Goal: Task Accomplishment & Management: Complete application form

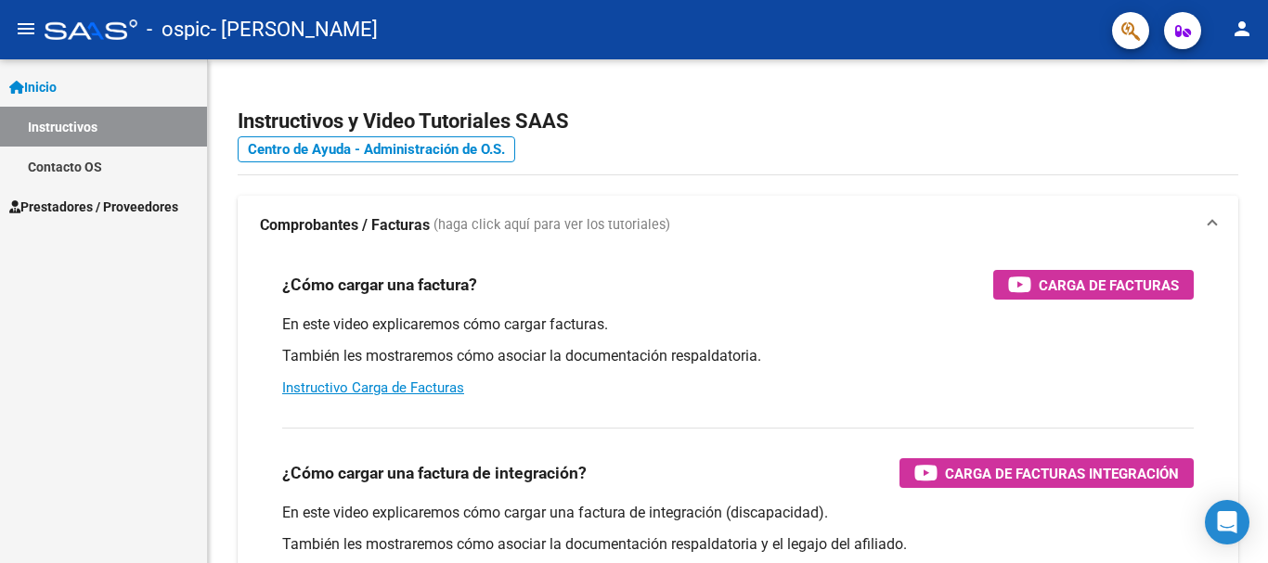
click at [171, 215] on span "Prestadores / Proveedores" at bounding box center [93, 207] width 169 height 20
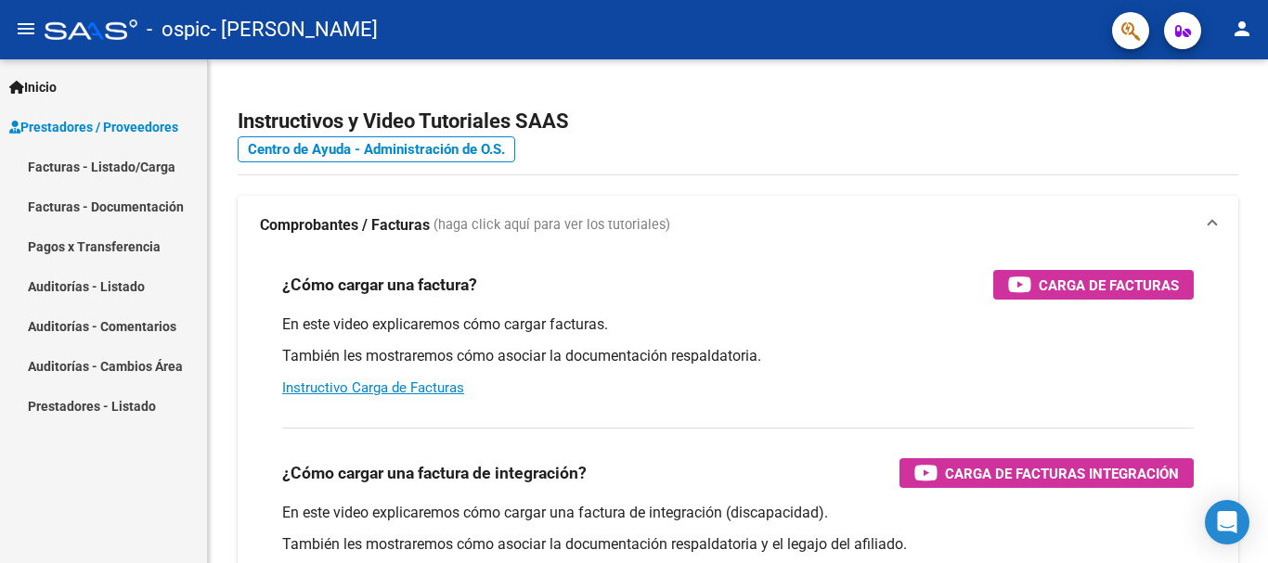
click at [141, 166] on link "Facturas - Listado/Carga" at bounding box center [103, 167] width 207 height 40
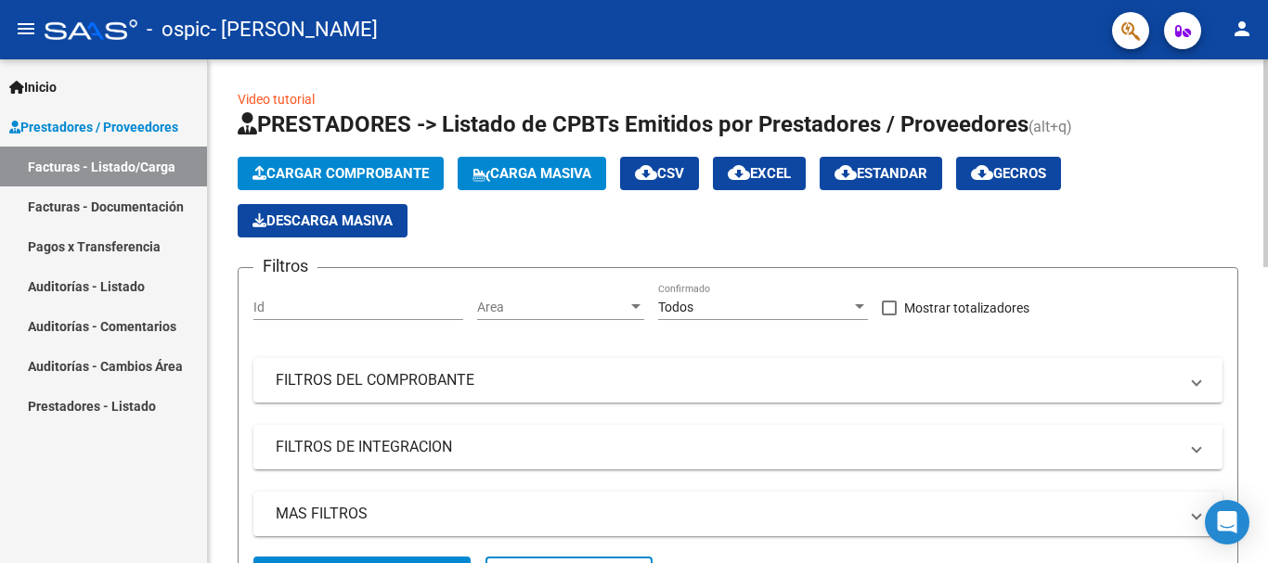
click at [354, 173] on span "Cargar Comprobante" at bounding box center [340, 173] width 176 height 17
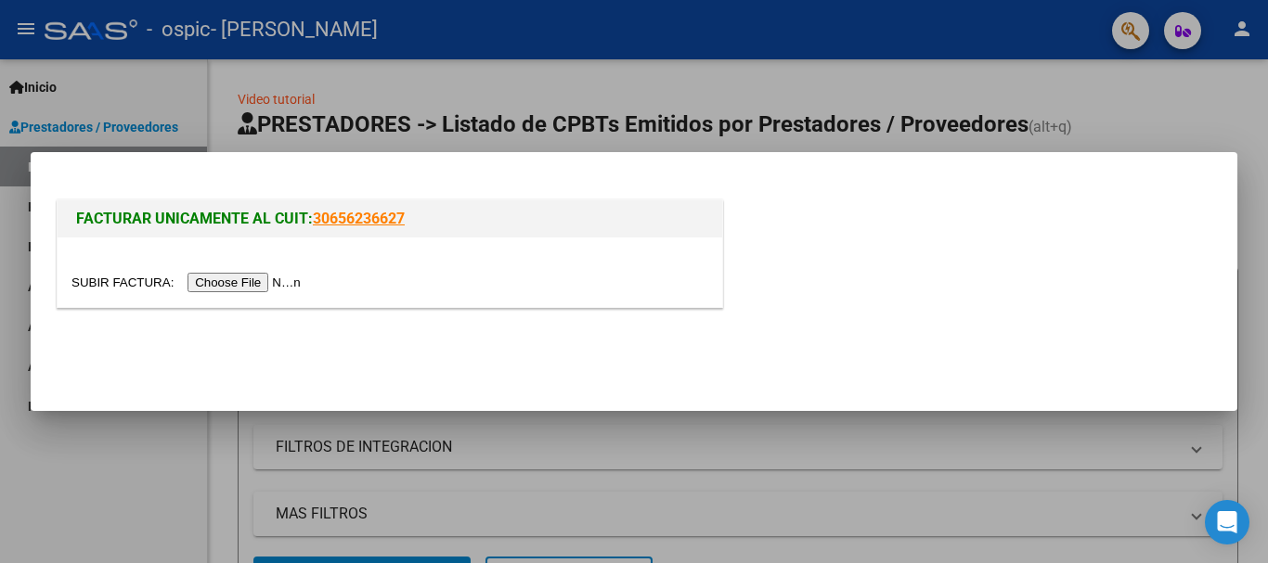
click at [277, 285] on input "file" at bounding box center [188, 282] width 235 height 19
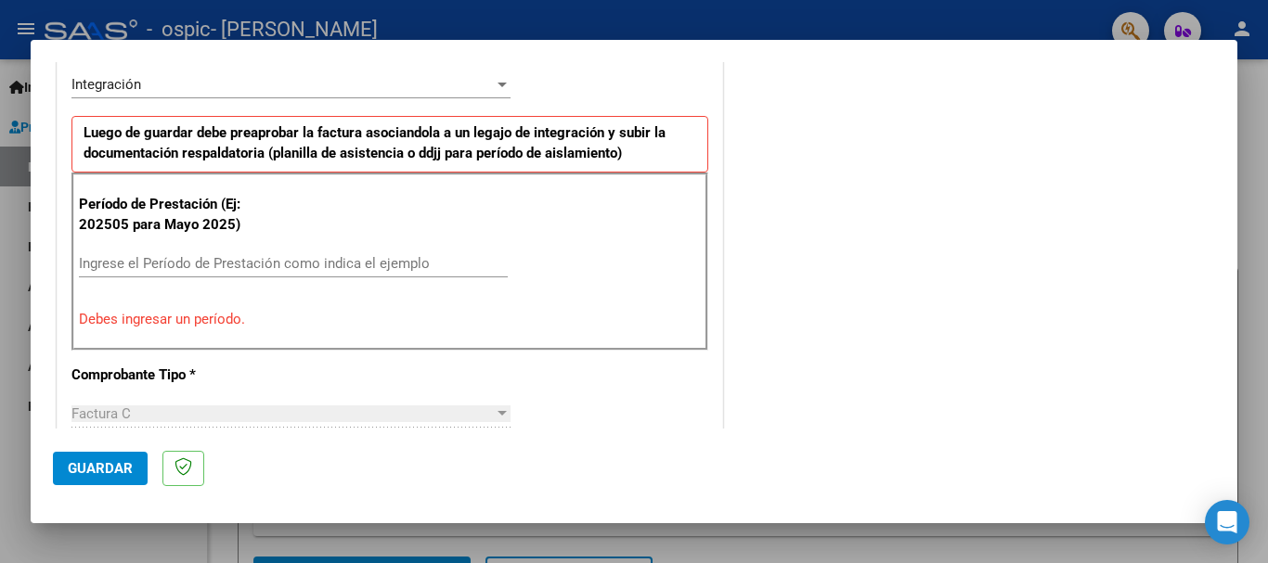
scroll to position [557, 0]
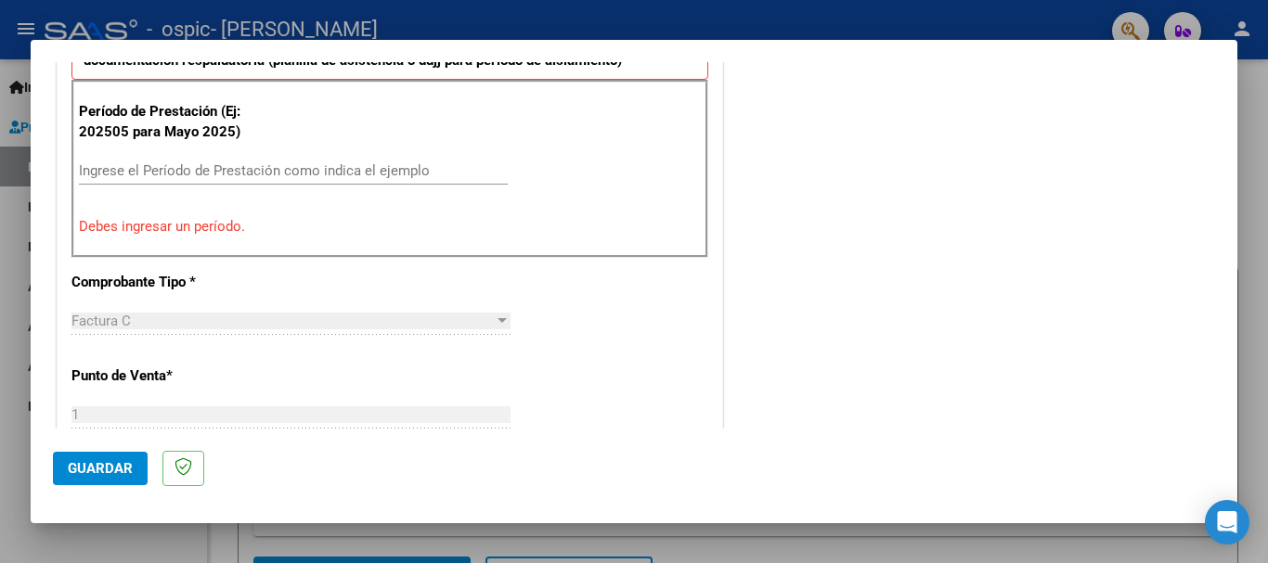
click at [337, 172] on input "Ingrese el Período de Prestación como indica el ejemplo" at bounding box center [293, 170] width 429 height 17
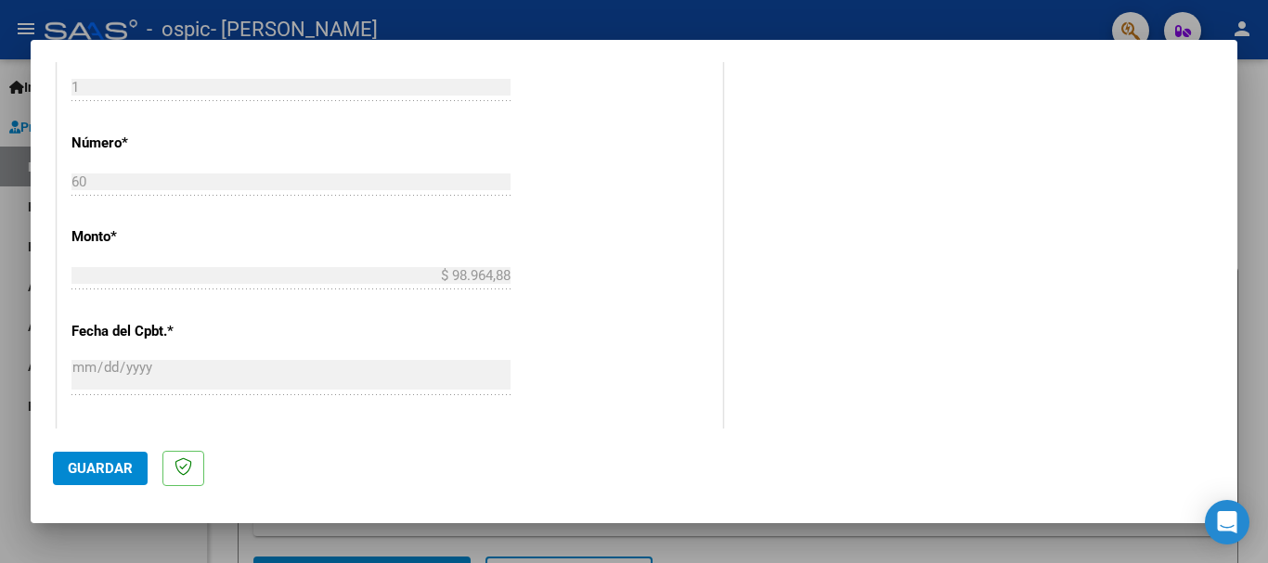
scroll to position [928, 0]
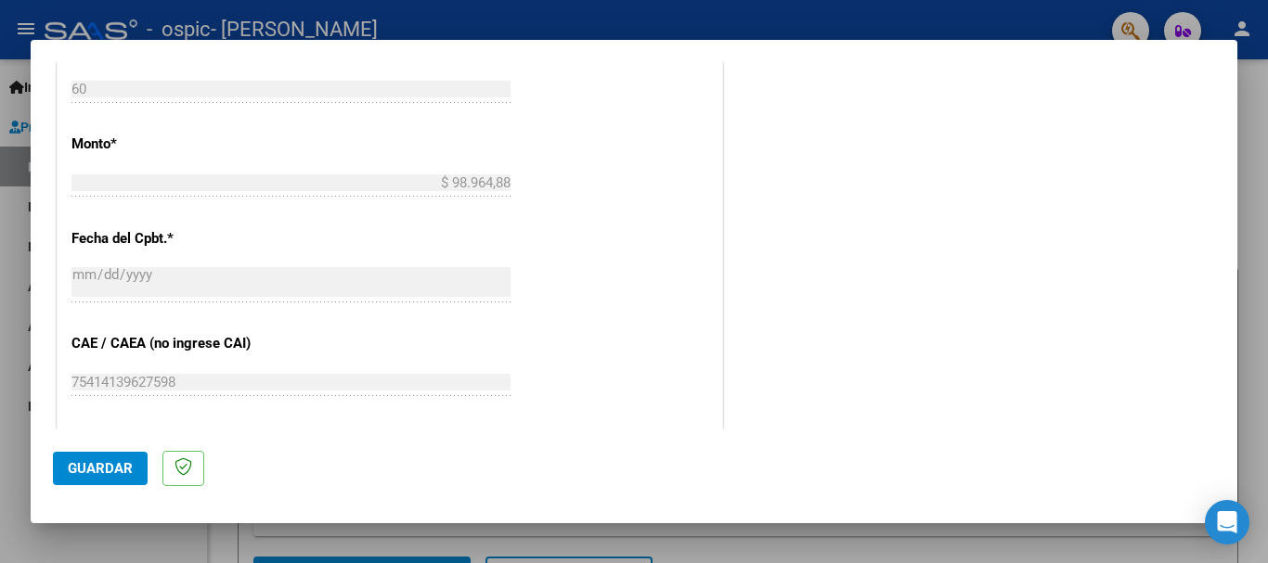
type input "202509"
click at [117, 476] on span "Guardar" at bounding box center [100, 468] width 65 height 17
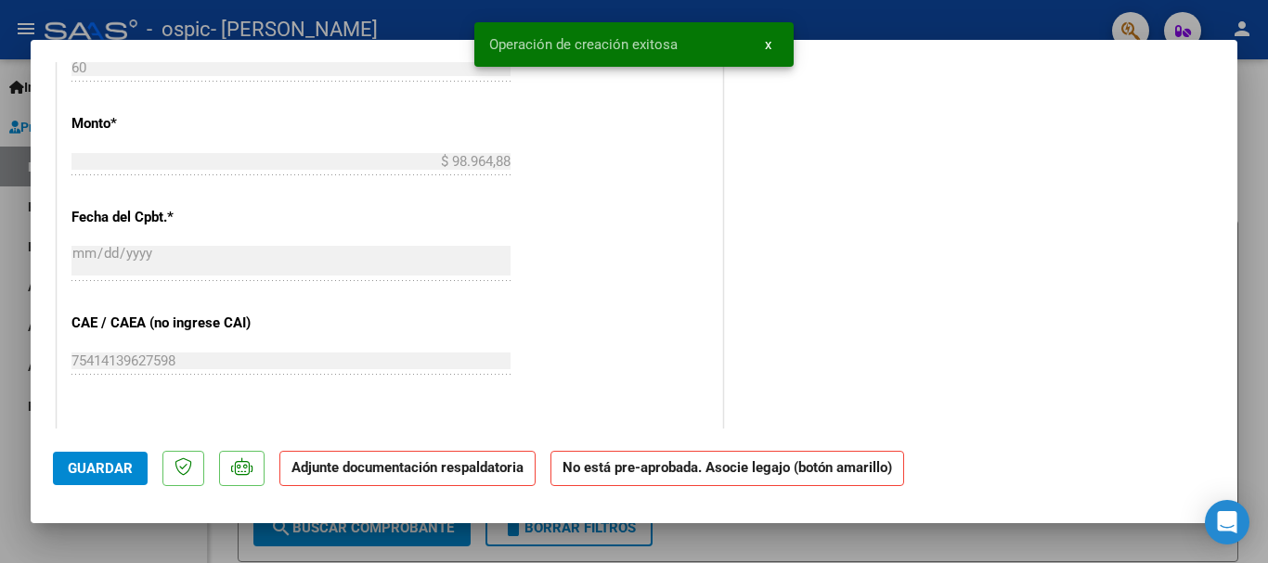
scroll to position [0, 0]
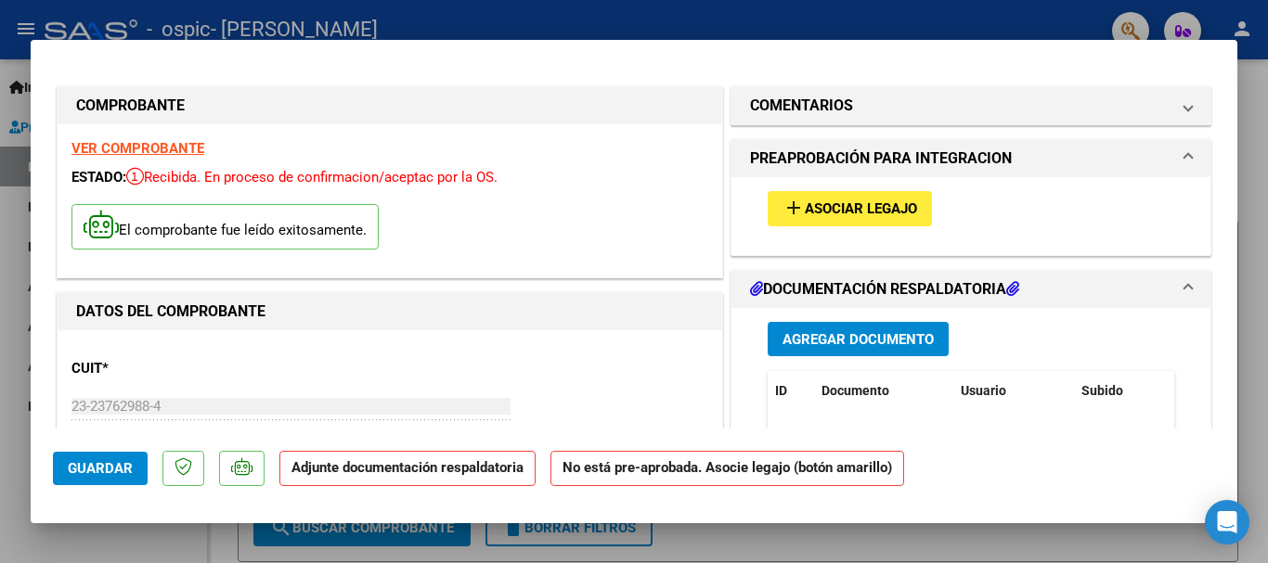
click at [834, 207] on span "Asociar Legajo" at bounding box center [861, 209] width 112 height 17
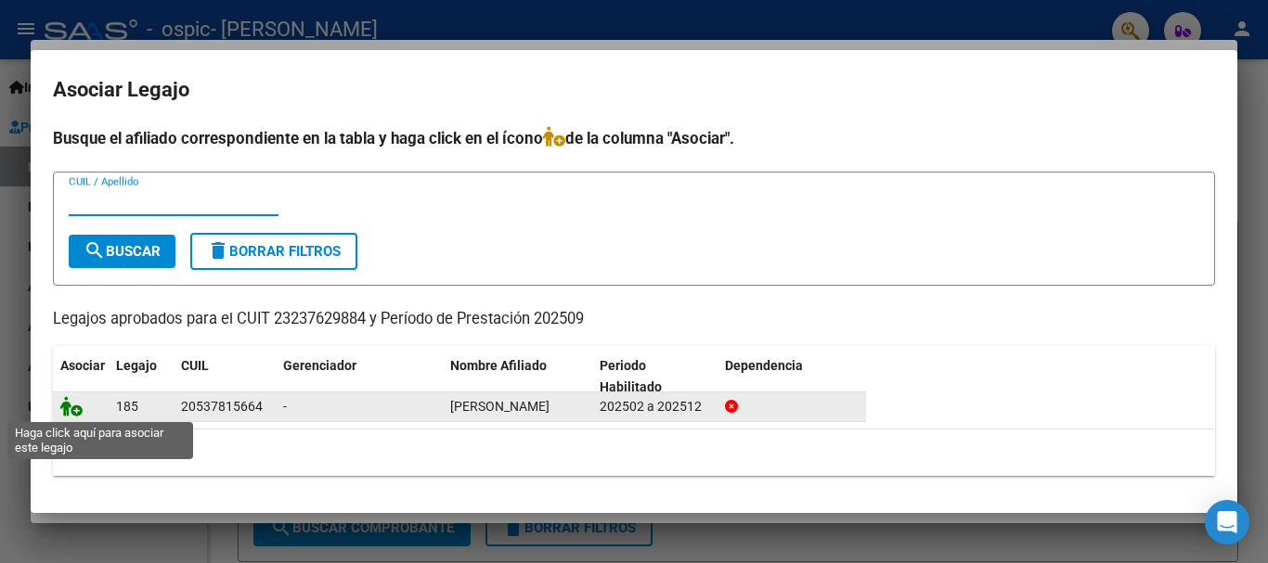
click at [77, 410] on icon at bounding box center [71, 406] width 22 height 20
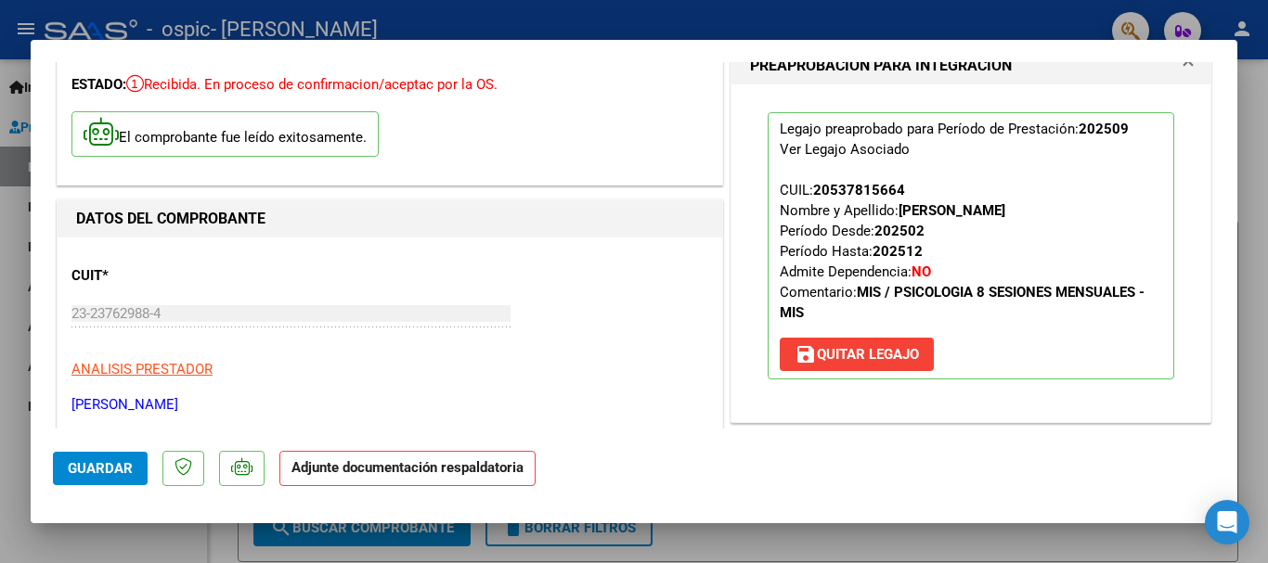
scroll to position [371, 0]
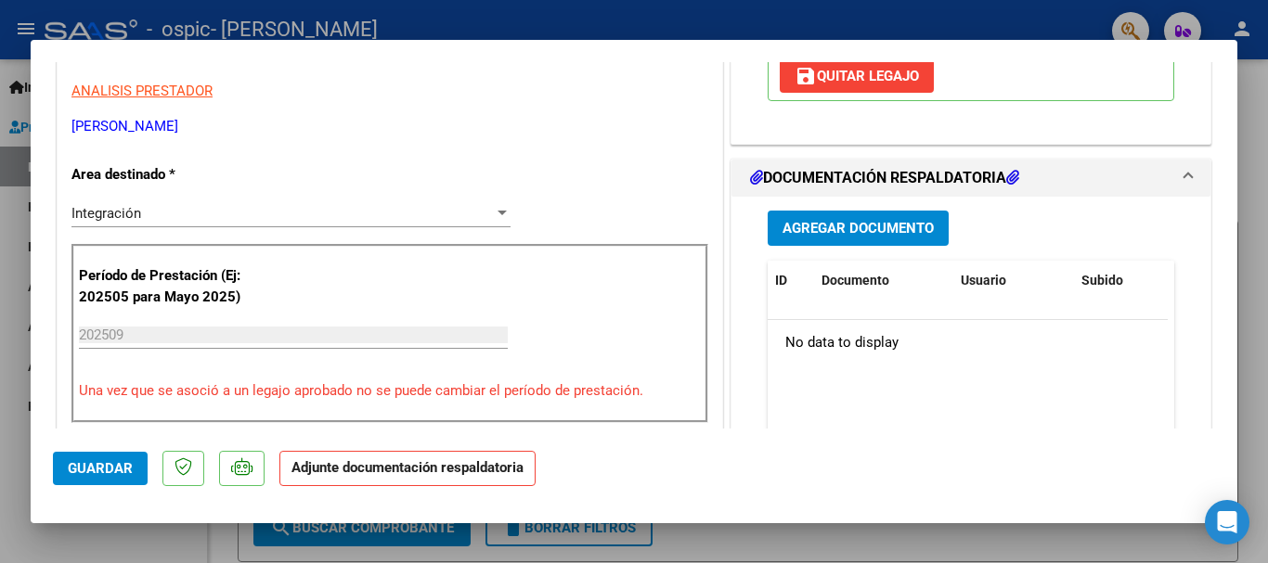
click at [878, 180] on h1 "DOCUMENTACIÓN RESPALDATORIA" at bounding box center [884, 178] width 269 height 22
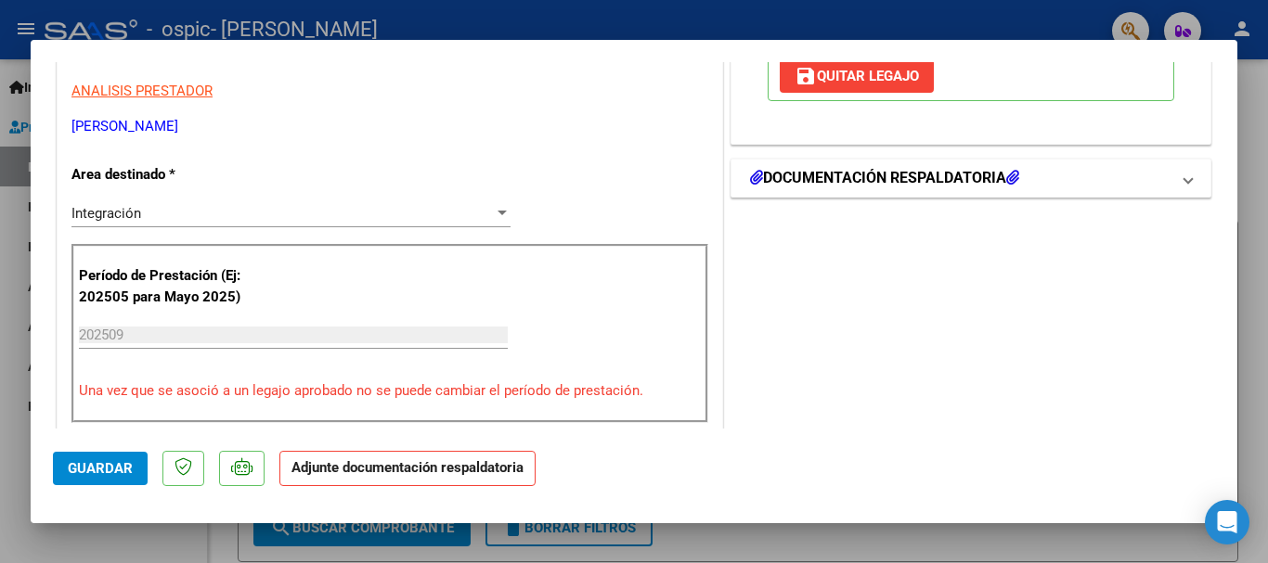
click at [1012, 176] on icon at bounding box center [1012, 177] width 13 height 15
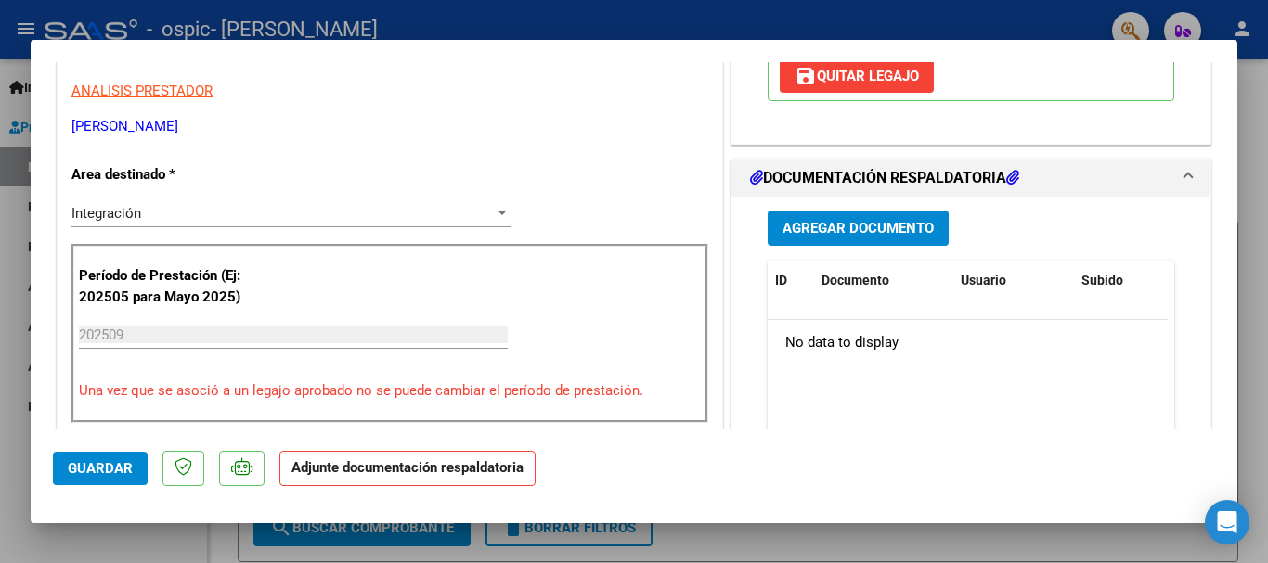
click at [873, 225] on span "Agregar Documento" at bounding box center [857, 229] width 151 height 17
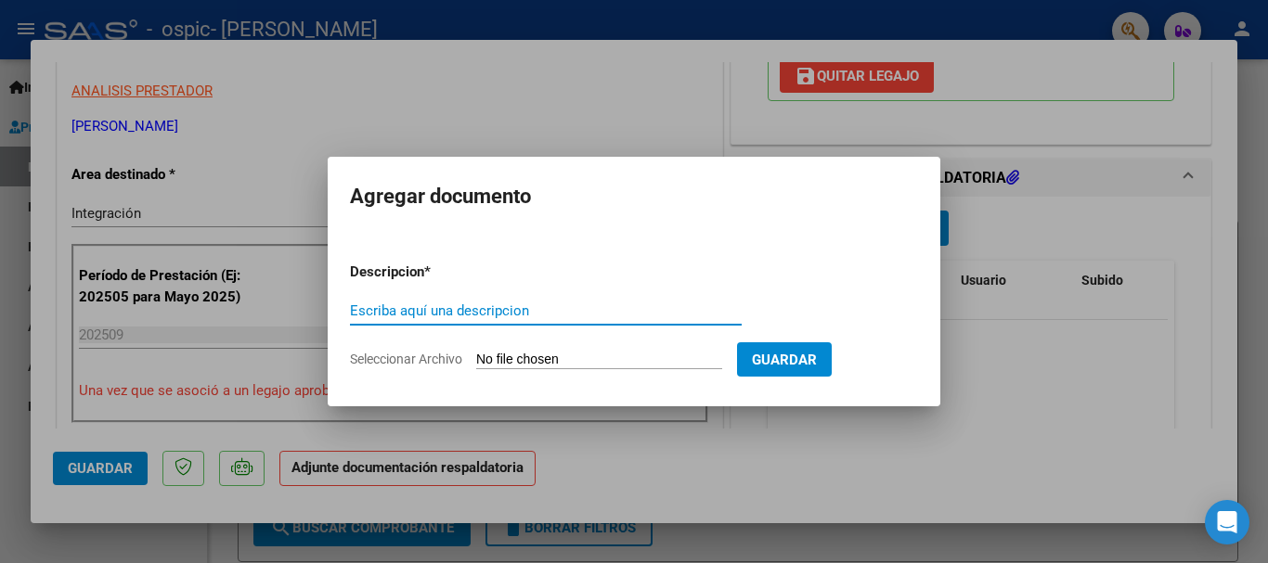
click at [555, 311] on input "Escriba aquí una descripcion" at bounding box center [546, 311] width 392 height 17
type input "ASISTENCIA"
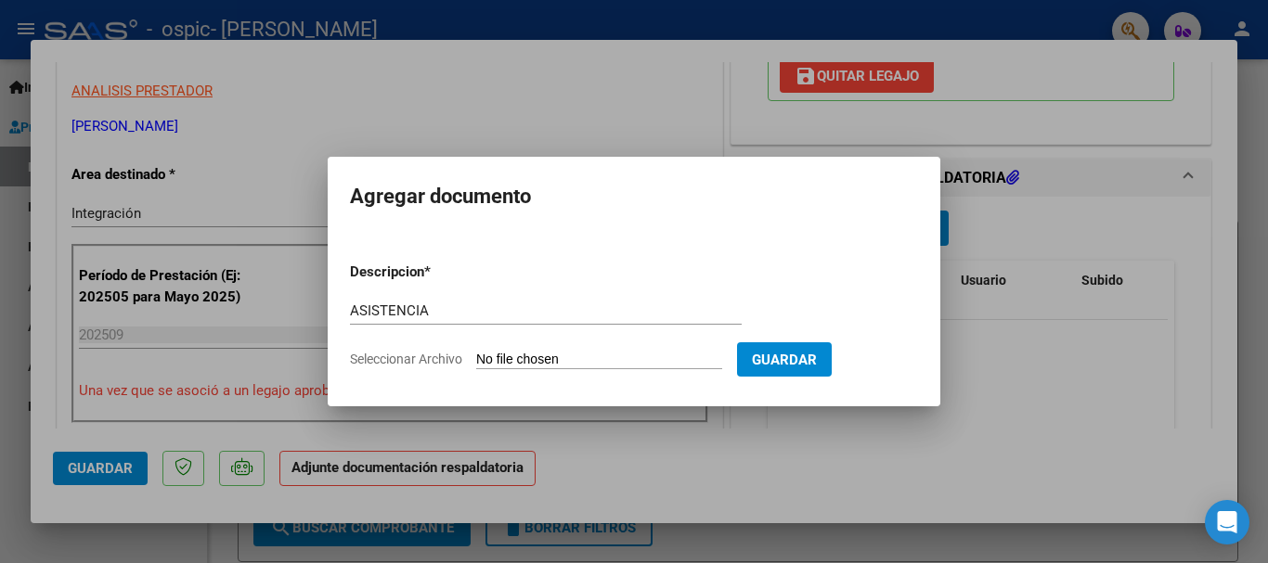
click at [551, 359] on input "Seleccionar Archivo" at bounding box center [599, 361] width 246 height 18
type input "C:\fakepath\ASISTENCIA MAXIMO -SEPTIEMBRE.pdf"
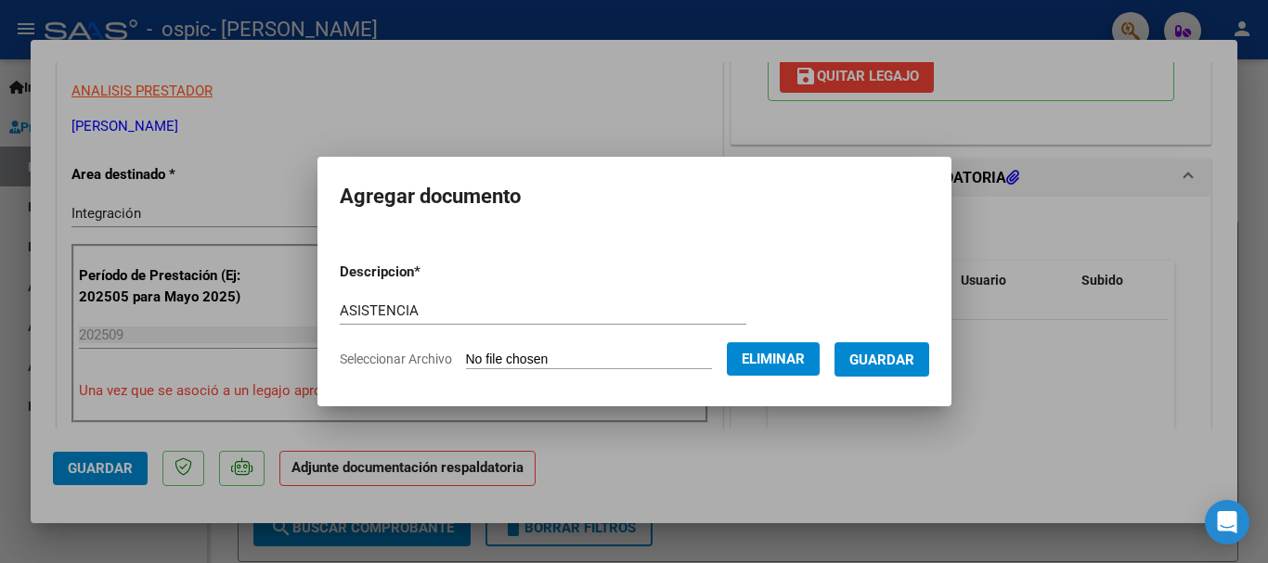
click at [898, 360] on span "Guardar" at bounding box center [881, 360] width 65 height 17
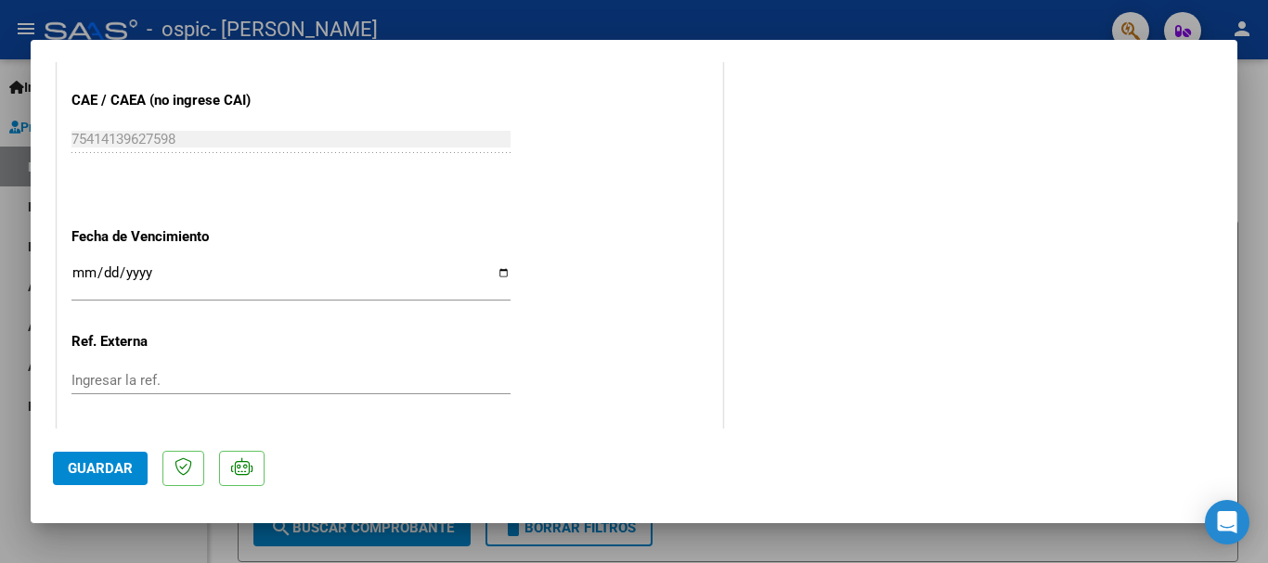
scroll to position [1295, 0]
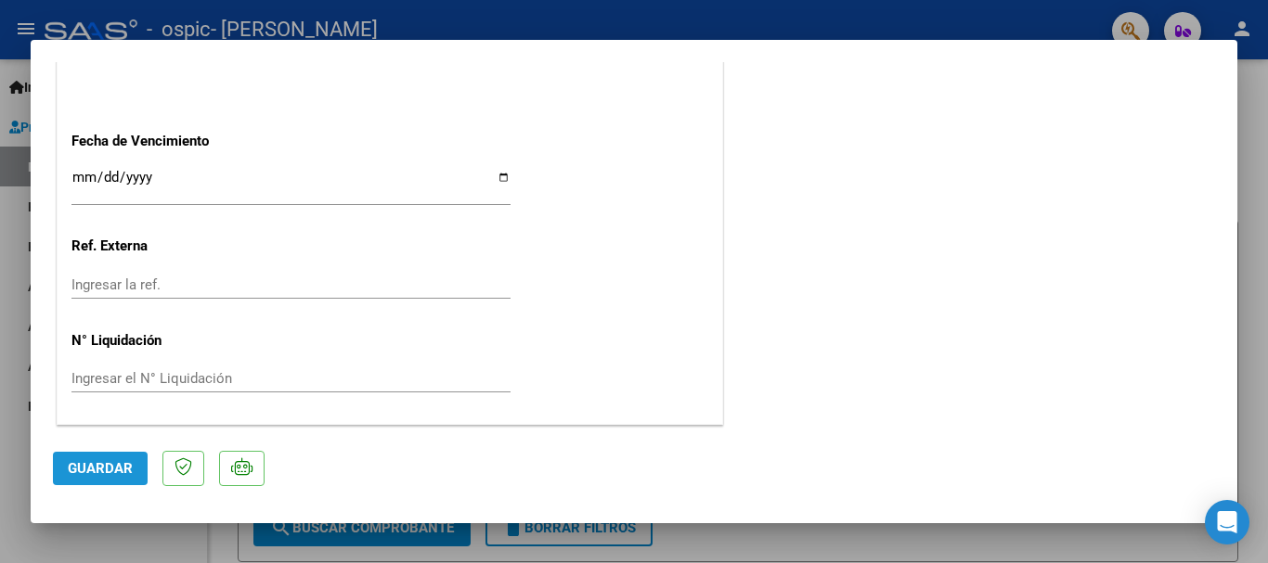
click at [84, 468] on span "Guardar" at bounding box center [100, 468] width 65 height 17
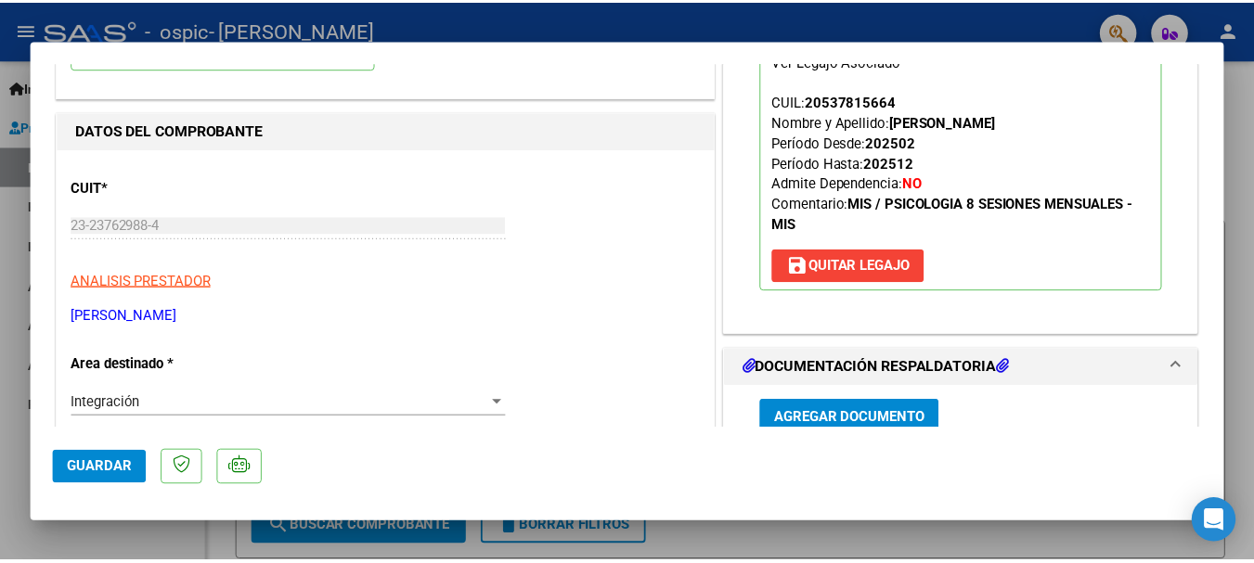
scroll to position [0, 0]
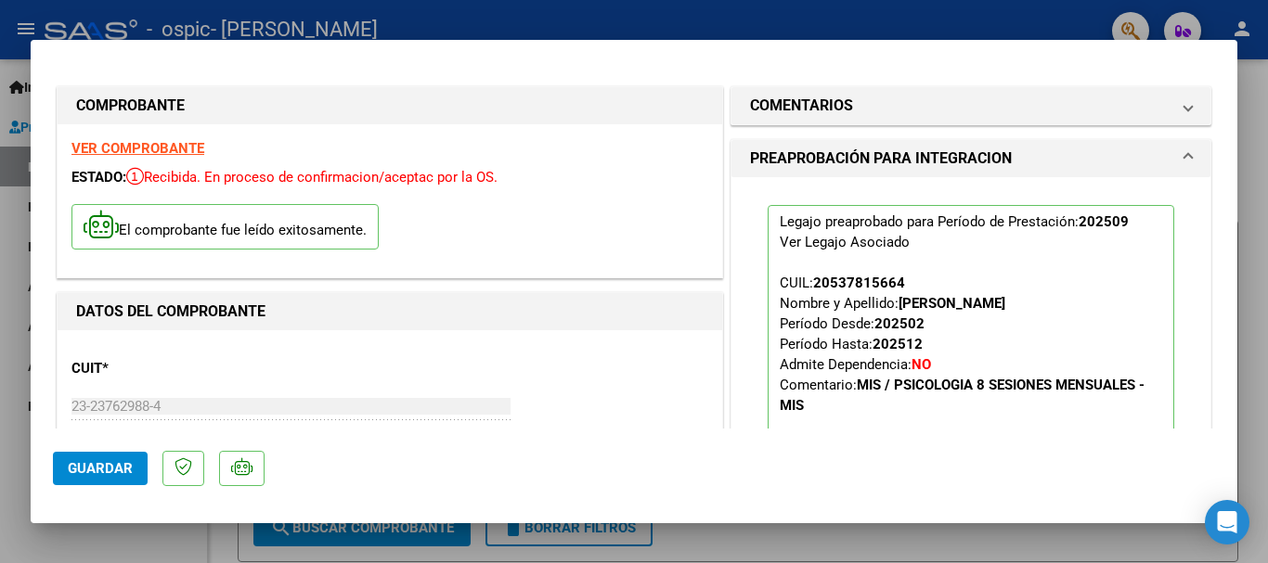
click at [1063, 9] on div at bounding box center [634, 281] width 1268 height 563
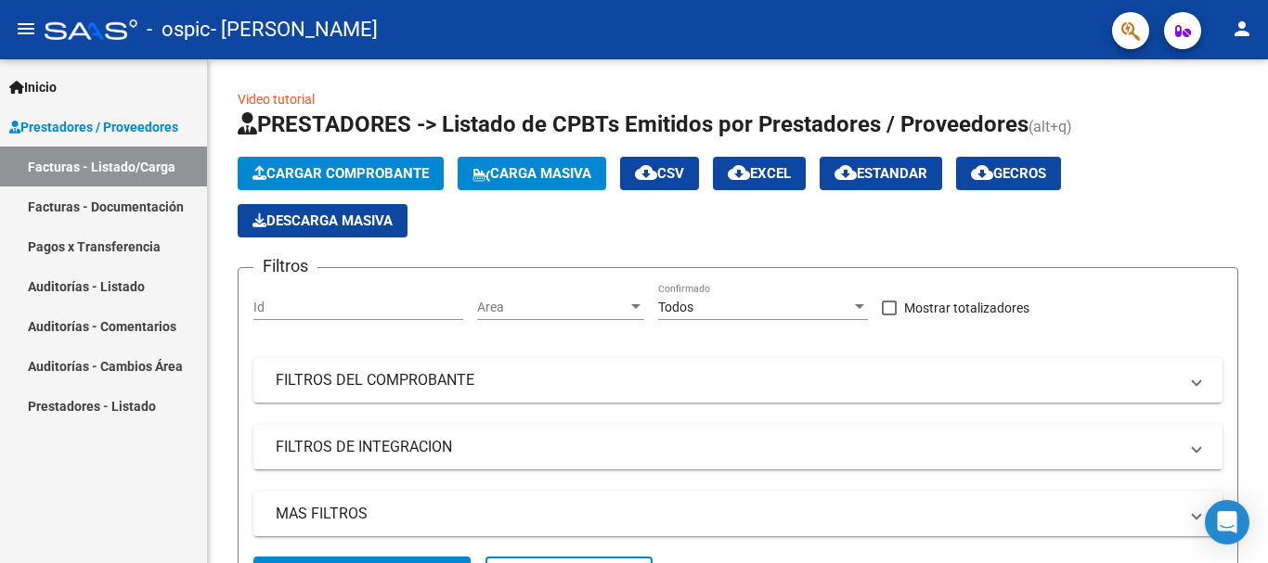
click at [41, 84] on span "Inicio" at bounding box center [32, 87] width 47 height 20
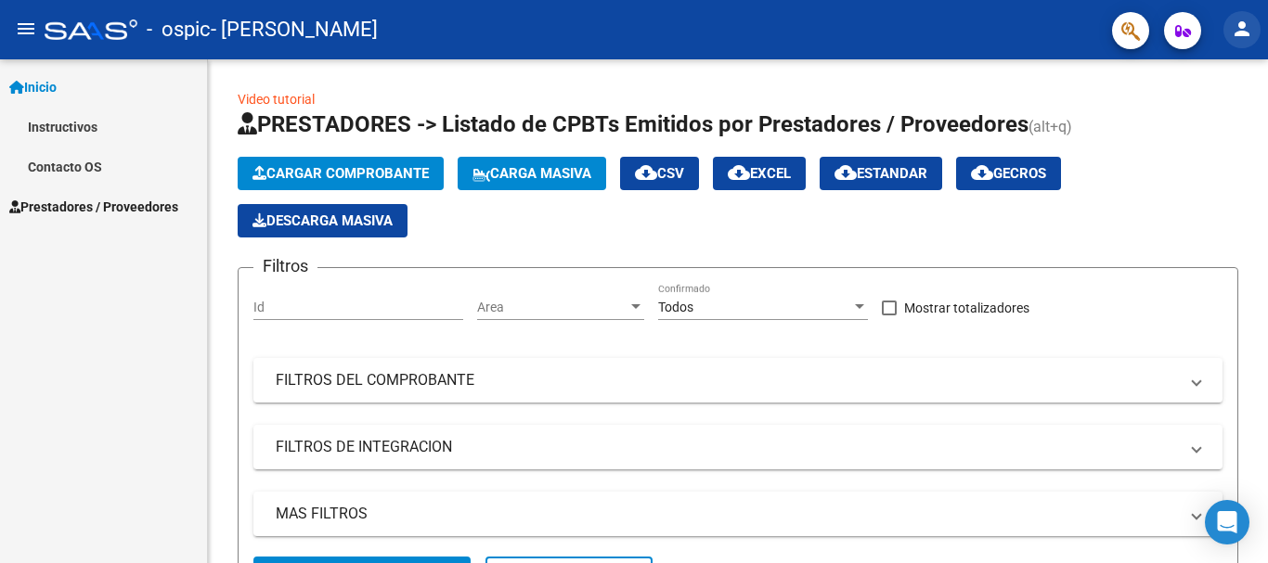
click at [1237, 35] on mat-icon "person" at bounding box center [1242, 29] width 22 height 22
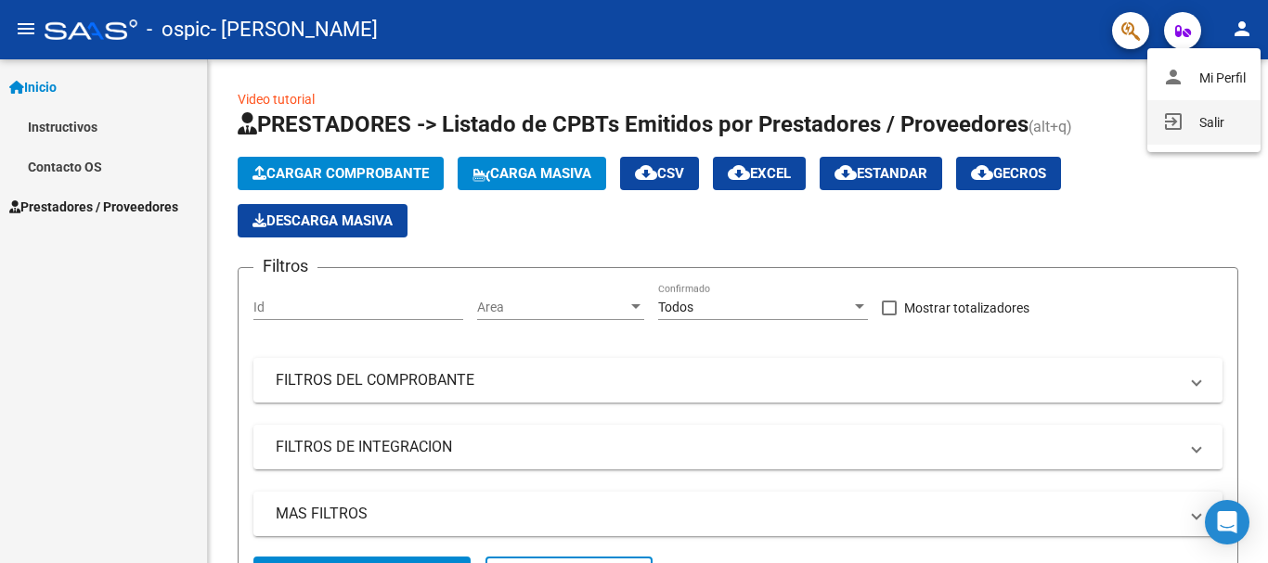
click at [1204, 116] on button "exit_to_app Salir" at bounding box center [1203, 122] width 113 height 45
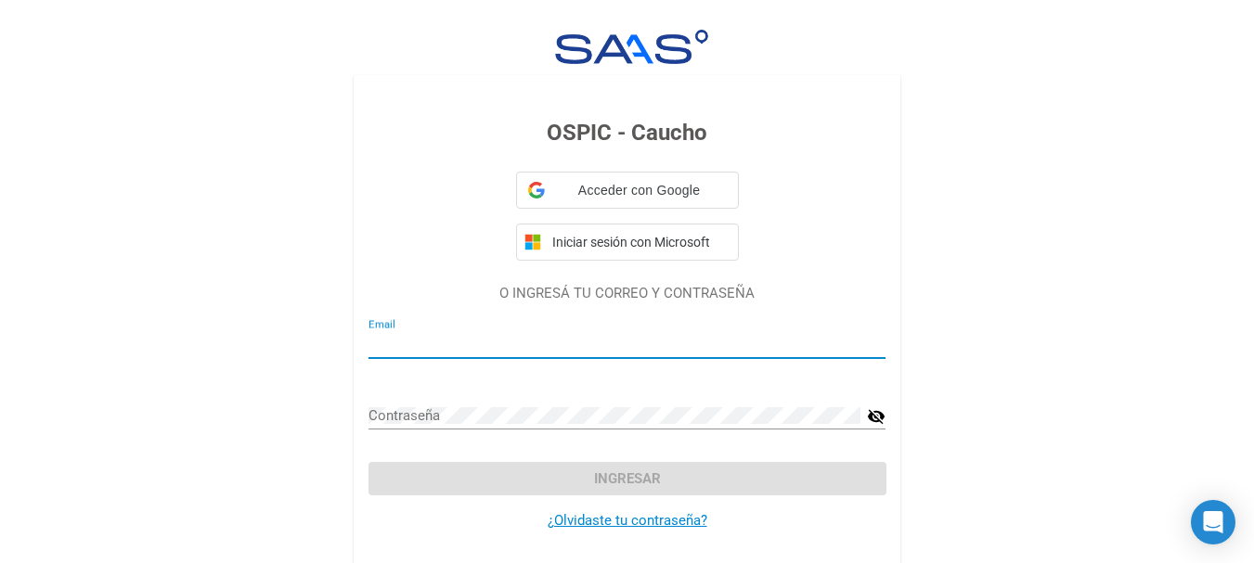
type input "[EMAIL_ADDRESS][DOMAIN_NAME]"
